Goal: Transaction & Acquisition: Purchase product/service

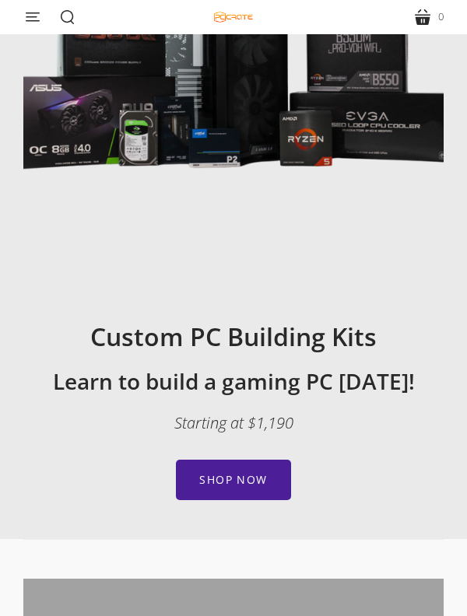
scroll to position [243, 0]
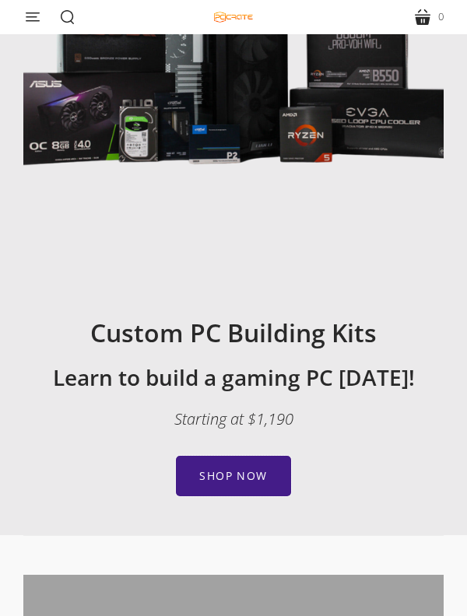
click at [264, 483] on link "Shop now" at bounding box center [233, 476] width 114 height 40
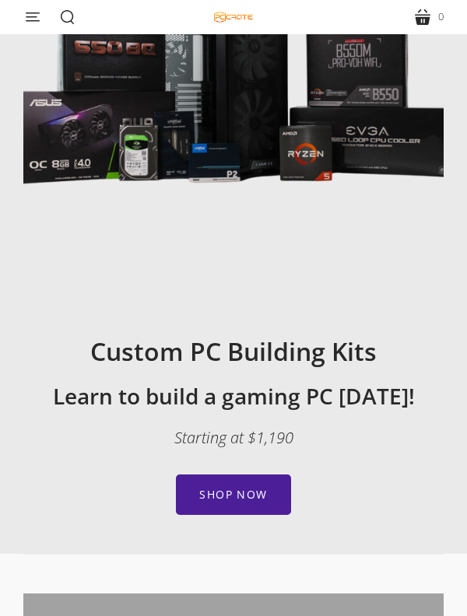
scroll to position [226, 0]
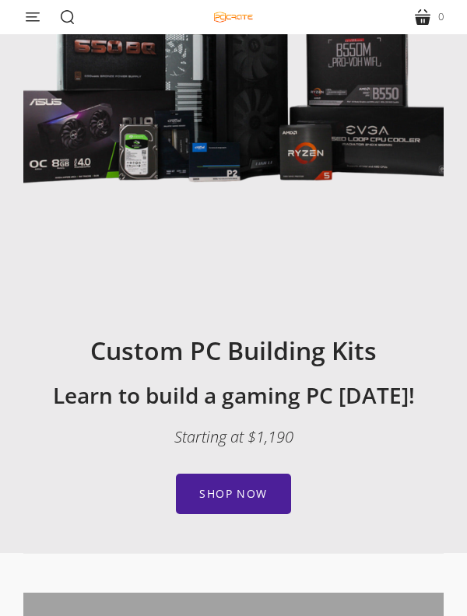
click at [329, 371] on div "Custom PC Building Kits Learn to build a gaming PC today! Starting at $1,190 Sh…" at bounding box center [233, 424] width 420 height 179
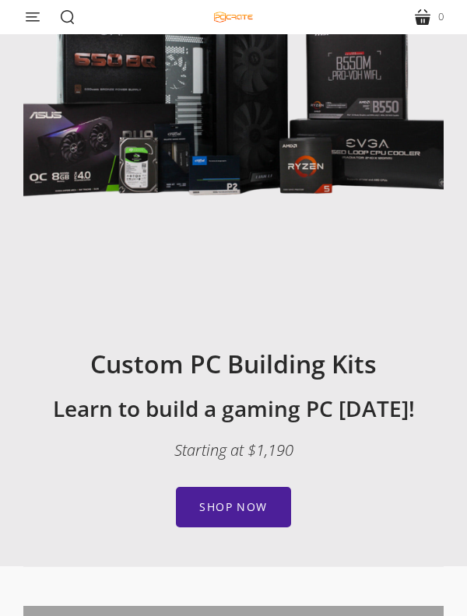
scroll to position [210, 0]
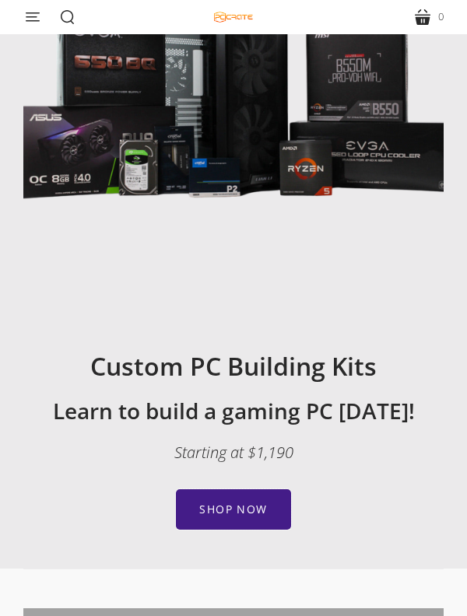
click at [266, 505] on link "Shop now" at bounding box center [233, 509] width 114 height 40
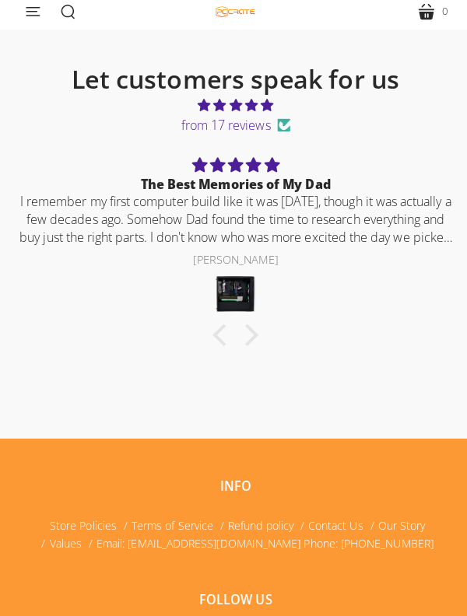
scroll to position [691, 0]
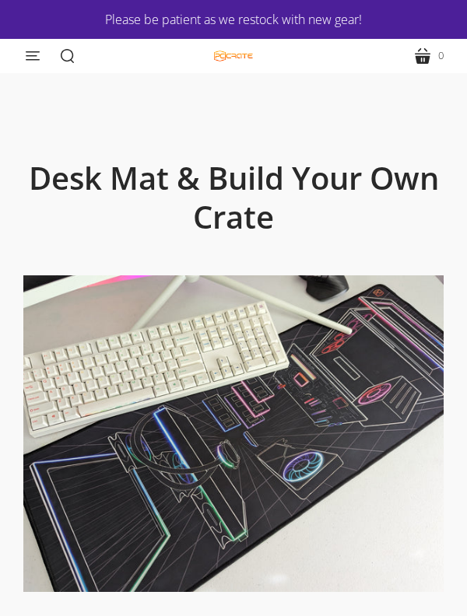
scroll to position [9, 0]
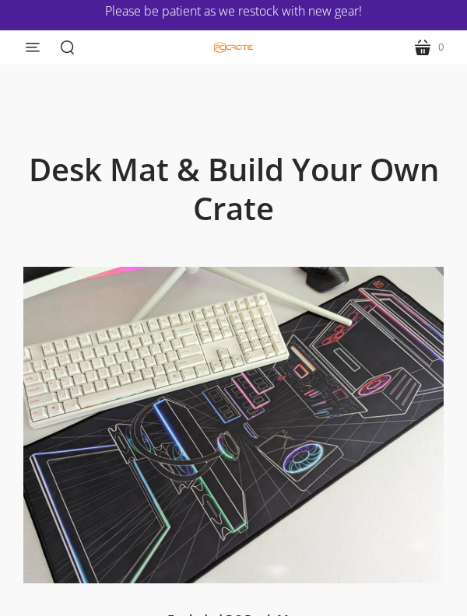
click at [37, 44] on button "menu" at bounding box center [33, 47] width 34 height 34
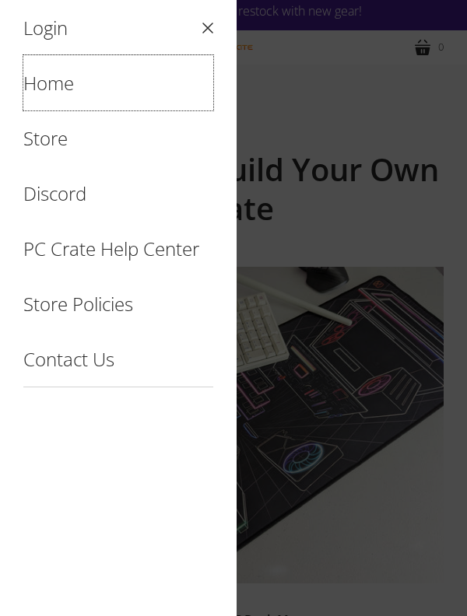
click at [65, 74] on link "Home" at bounding box center [118, 82] width 190 height 55
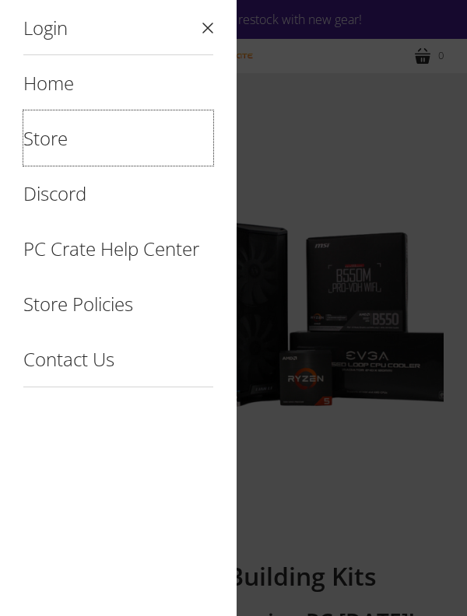
click at [56, 136] on link "Store" at bounding box center [118, 137] width 190 height 55
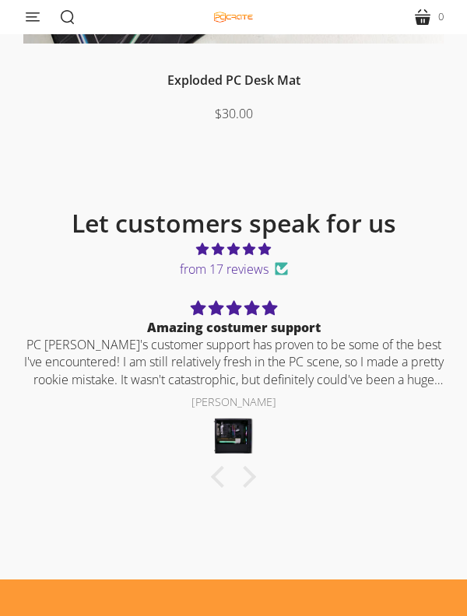
scroll to position [548, 0]
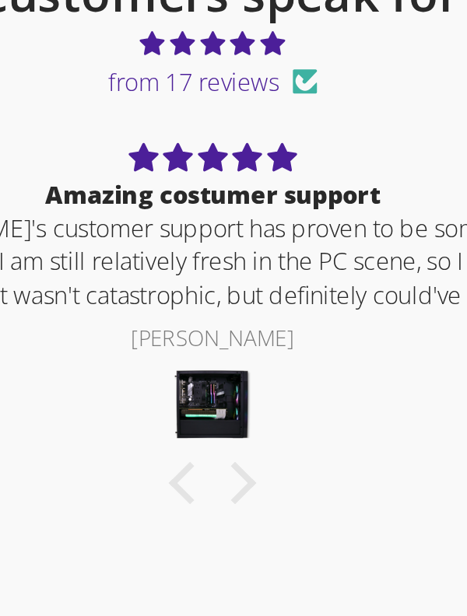
click at [248, 473] on div at bounding box center [245, 477] width 22 height 22
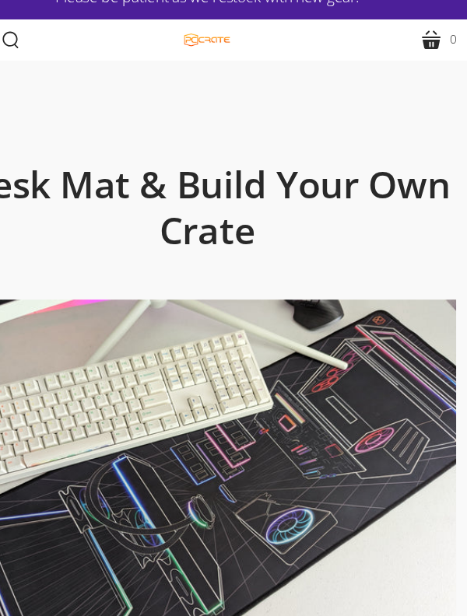
scroll to position [0, 0]
